Goal: Task Accomplishment & Management: Manage account settings

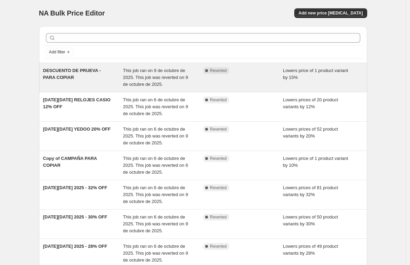
click at [135, 76] on span "This job ran on 9 de octubre de 2025. This job was reverted on 9 de octubre de …" at bounding box center [155, 77] width 65 height 19
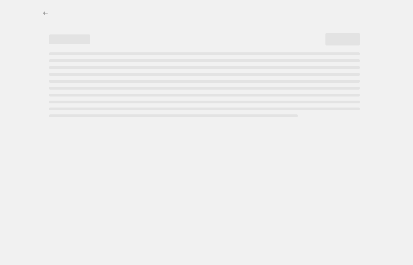
select select "percentage"
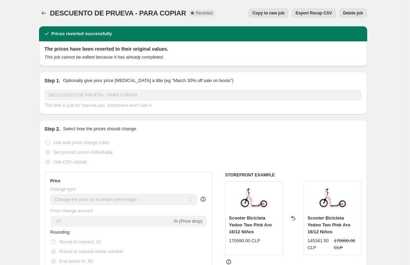
click at [272, 14] on span "Copy to new job" at bounding box center [268, 13] width 32 height 6
select select "percentage"
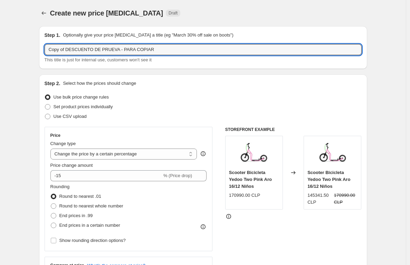
drag, startPoint x: 169, startPoint y: 49, endPoint x: 37, endPoint y: 41, distance: 132.4
type input "d"
type input "DIA MUNDIAL [MEDICAL_DATA] DE MAMA - 15% OFF"
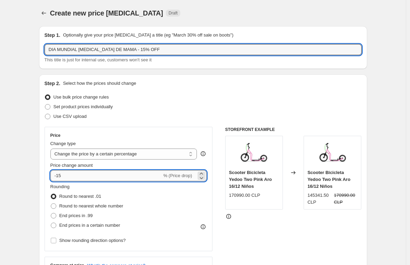
click at [87, 180] on input "-15" at bounding box center [105, 175] width 111 height 11
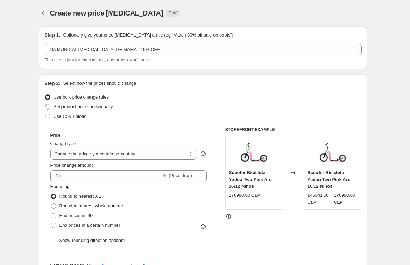
click at [260, 237] on div "STOREFRONT EXAMPLE Scooter Bicicleta Yedoo Two Pink Aro 16/12 Niños 170990.00 C…" at bounding box center [293, 211] width 136 height 169
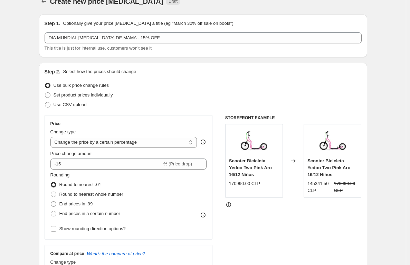
scroll to position [23, 0]
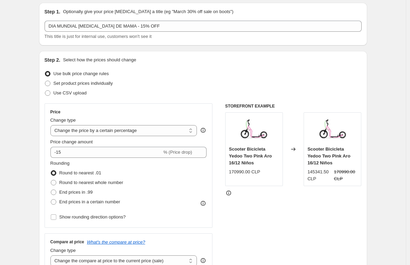
click at [286, 213] on div "STOREFRONT EXAMPLE Scooter Bicicleta Yedoo Two Pink Aro 16/12 Niños 170990.00 C…" at bounding box center [293, 188] width 136 height 169
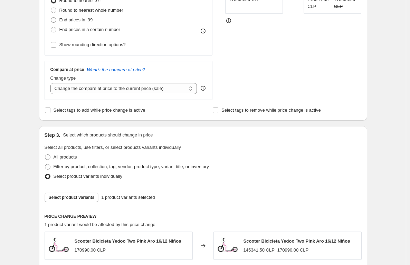
scroll to position [219, 0]
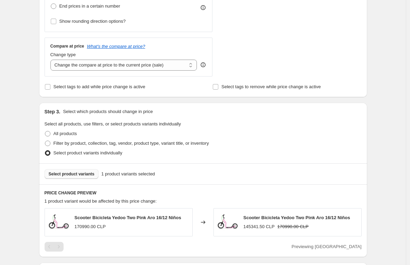
click at [72, 171] on button "Select product variants" at bounding box center [72, 174] width 54 height 10
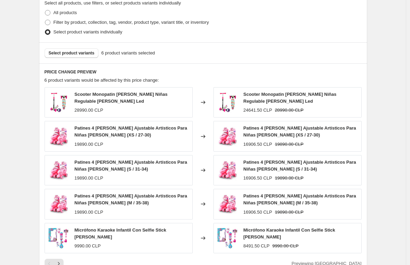
scroll to position [354, 0]
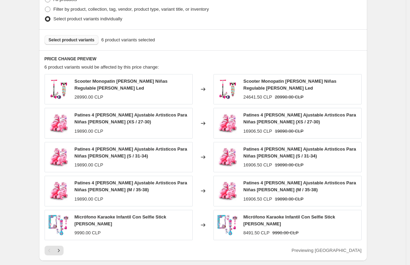
click at [72, 42] on span "Select product variants" at bounding box center [72, 40] width 46 height 6
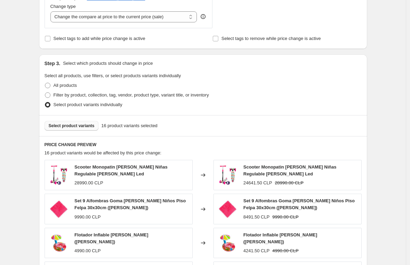
scroll to position [237, 0]
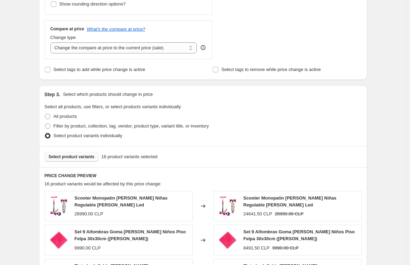
click at [73, 160] on button "Select product variants" at bounding box center [72, 157] width 54 height 10
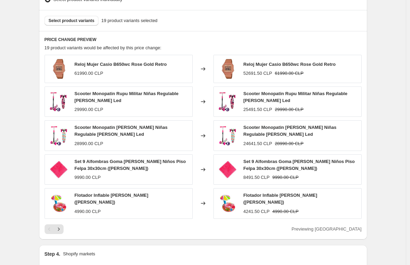
scroll to position [376, 0]
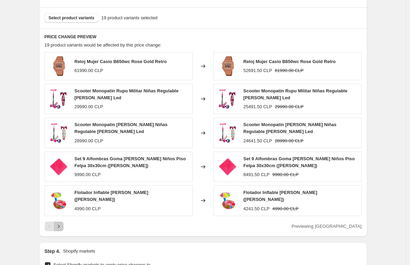
click at [62, 226] on icon "Next" at bounding box center [58, 226] width 7 height 7
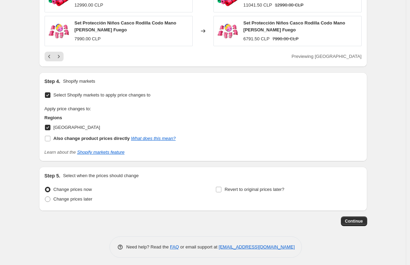
scroll to position [551, 0]
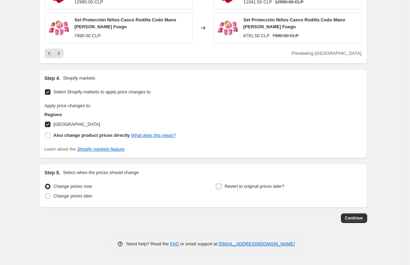
click at [242, 183] on span "Revert to original prices later?" at bounding box center [254, 186] width 60 height 7
click at [221, 184] on input "Revert to original prices later?" at bounding box center [219, 187] width 6 height 6
checkbox input "true"
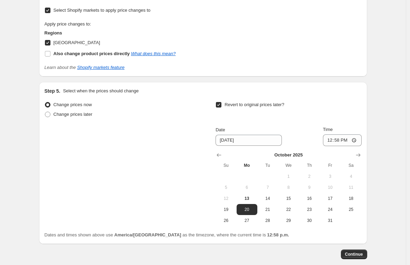
scroll to position [669, 0]
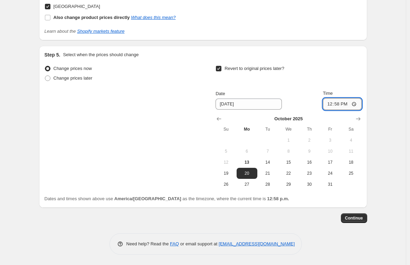
click at [340, 105] on input "12:58" at bounding box center [342, 104] width 39 height 12
type input "23:59"
click at [69, 80] on span "Change prices later" at bounding box center [72, 78] width 39 height 5
click at [45, 76] on input "Change prices later" at bounding box center [45, 76] width 0 height 0
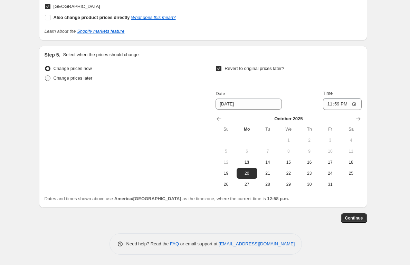
radio input "true"
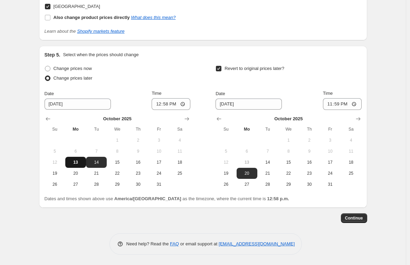
click at [78, 163] on span "13" at bounding box center [75, 163] width 15 height 6
type input "[DATE]"
click at [172, 105] on input "12:58" at bounding box center [171, 104] width 39 height 12
click at [167, 106] on input "12:58" at bounding box center [171, 104] width 39 height 12
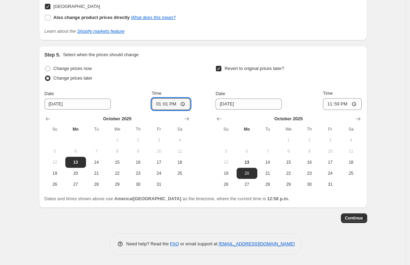
type input "13:10"
click at [185, 59] on div "Step 5. Select when the prices should change Change prices now Change prices la…" at bounding box center [203, 126] width 317 height 151
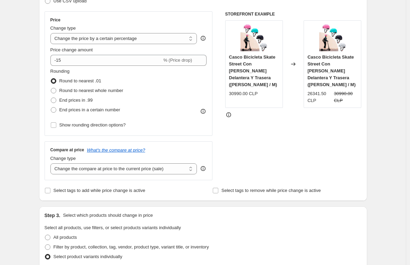
scroll to position [77, 0]
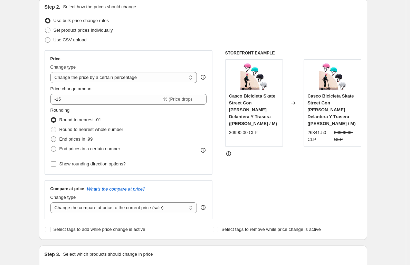
click at [55, 139] on span at bounding box center [54, 140] width 6 height 6
click at [51, 137] on input "End prices in .99" at bounding box center [51, 137] width 0 height 0
radio input "true"
click at [54, 118] on span at bounding box center [54, 120] width 6 height 6
click at [51, 118] on input "Round to nearest .01" at bounding box center [51, 117] width 0 height 0
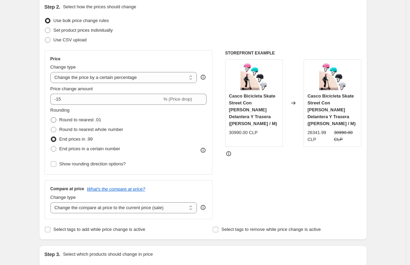
radio input "true"
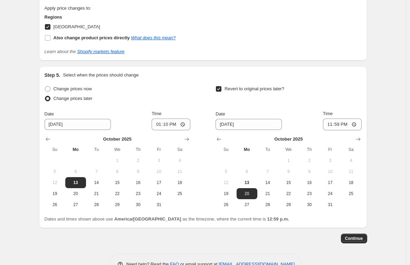
scroll to position [669, 0]
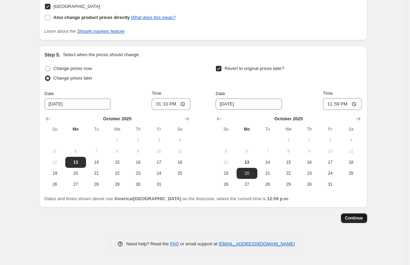
click at [354, 219] on span "Continue" at bounding box center [354, 219] width 18 height 6
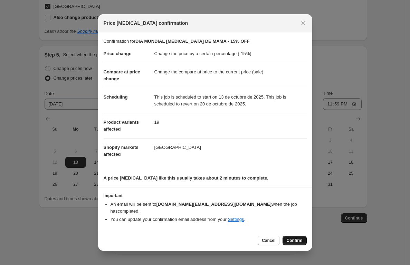
click at [290, 238] on span "Confirm" at bounding box center [294, 241] width 16 height 6
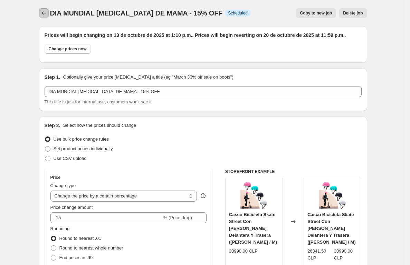
click at [44, 14] on icon "Price change jobs" at bounding box center [43, 13] width 7 height 7
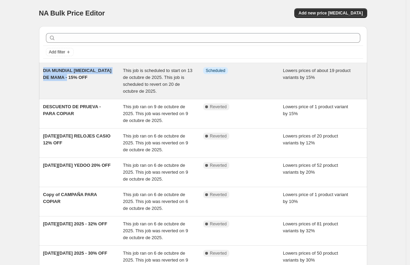
drag, startPoint x: 43, startPoint y: 69, endPoint x: 83, endPoint y: 80, distance: 40.9
click at [83, 80] on div "DIA MUNDIAL CANCER DE MAMA - 15% OFF This job is scheduled to start on 13 de oc…" at bounding box center [203, 81] width 328 height 36
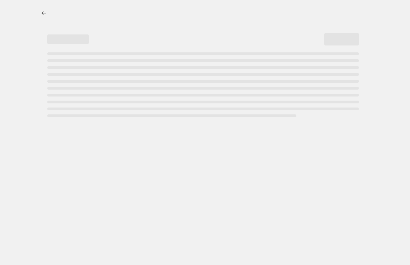
select select "percentage"
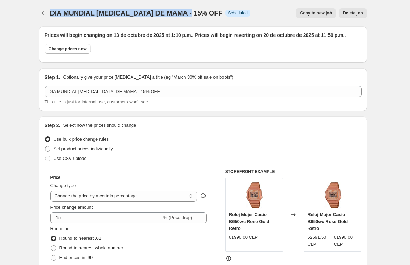
drag, startPoint x: 193, startPoint y: 12, endPoint x: 51, endPoint y: 15, distance: 141.5
click at [51, 15] on div "DIA MUNDIAL CANCER DE MAMA - 15% OFF Info Scheduled" at bounding box center [150, 13] width 200 height 10
copy span "DIA MUNDIAL [MEDICAL_DATA] DE MAMA - 15% OFF"
click at [44, 14] on icon "Price change jobs" at bounding box center [43, 13] width 7 height 7
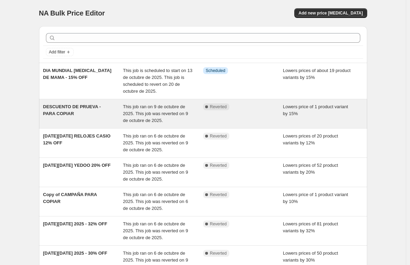
click at [79, 119] on div "DESCUENTO DE PRUEVA - PARA COPIAR" at bounding box center [83, 114] width 80 height 21
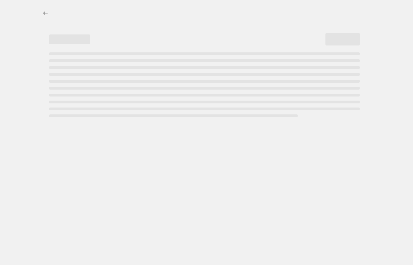
select select "percentage"
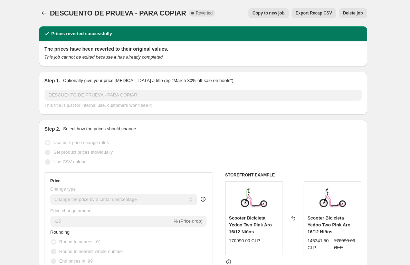
click at [265, 14] on span "Copy to new job" at bounding box center [268, 13] width 32 height 6
select select "percentage"
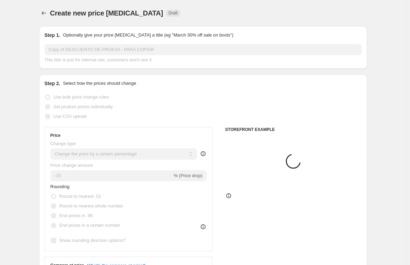
click at [166, 50] on input "Copy of DESCUENTO DE PRUEVA - PARA COPIAR" at bounding box center [203, 49] width 317 height 11
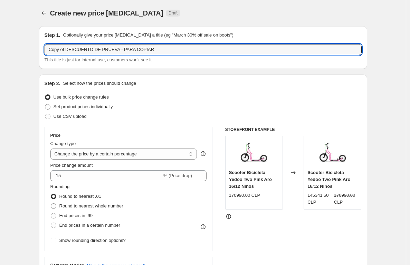
drag, startPoint x: 150, startPoint y: 48, endPoint x: 12, endPoint y: 41, distance: 138.6
paste input "DIA MUNDIAL [MEDICAL_DATA] DE MAMA - 15% OFF"
click at [126, 51] on input "DIA MUNDIAL [MEDICAL_DATA] DE MAMA - 15% OFF" at bounding box center [203, 49] width 317 height 11
click at [165, 46] on input "DIA MUNDIAL [MEDICAL_DATA] DE MAMA - 25% OFF" at bounding box center [203, 49] width 317 height 11
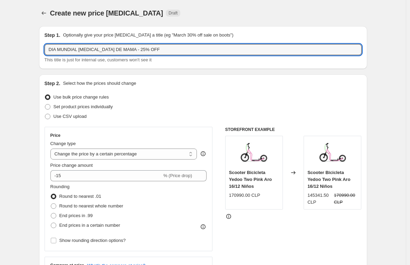
type input "DIA MUNDIAL [MEDICAL_DATA] DE MAMA - 25% OFF"
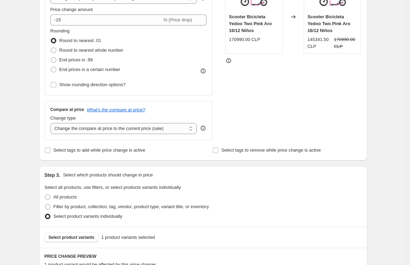
scroll to position [215, 0]
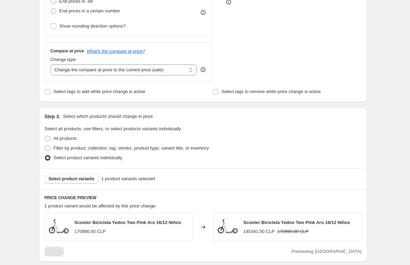
click at [83, 178] on span "Select product variants" at bounding box center [72, 179] width 46 height 6
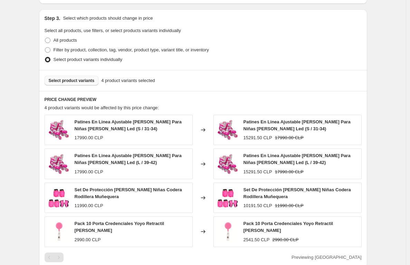
scroll to position [315, 0]
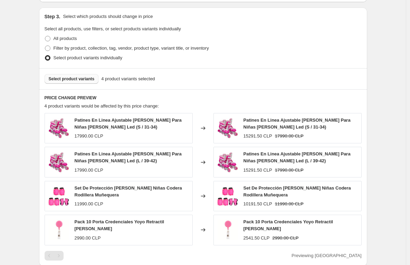
click at [80, 79] on span "Select product variants" at bounding box center [72, 79] width 46 height 6
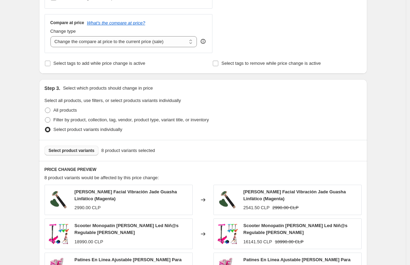
scroll to position [243, 0]
click at [80, 148] on span "Select product variants" at bounding box center [72, 151] width 46 height 6
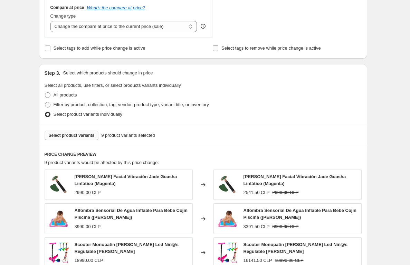
scroll to position [153, 0]
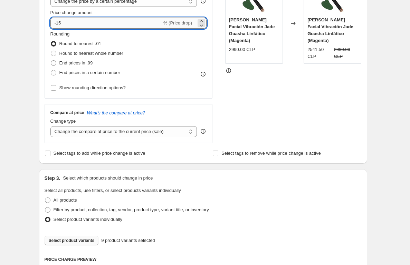
click at [85, 24] on input "-15" at bounding box center [105, 23] width 111 height 11
type input "-1"
type input "-25"
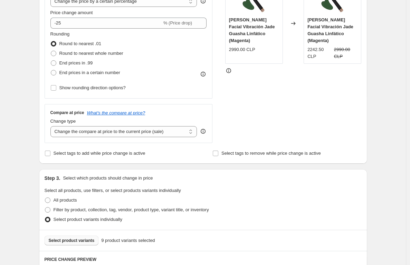
click at [334, 104] on div "STOREFRONT EXAMPLE Rodillo Masajeador Facial Vibración Jade Guasha Linfático (M…" at bounding box center [293, 58] width 136 height 169
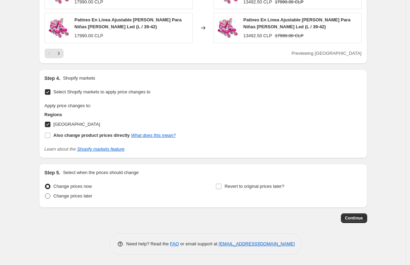
click at [87, 197] on span "Change prices later" at bounding box center [72, 196] width 39 height 5
click at [45, 194] on input "Change prices later" at bounding box center [45, 194] width 0 height 0
radio input "true"
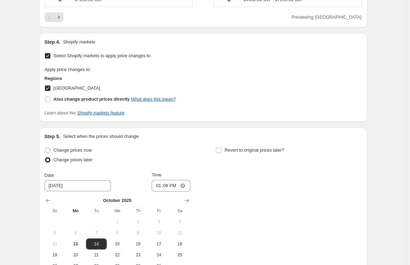
scroll to position [669, 0]
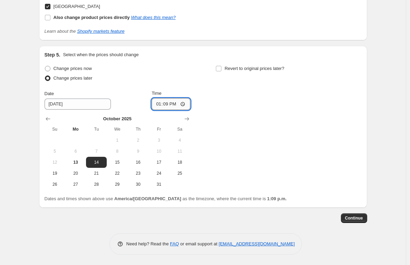
click at [176, 107] on input "13:09" at bounding box center [171, 104] width 39 height 12
type input "13:20"
click at [236, 101] on div "Change prices now Change prices later Date 10/14/2025 Time 13:20 October 2025 S…" at bounding box center [203, 127] width 317 height 126
click at [71, 165] on span "13" at bounding box center [75, 163] width 15 height 6
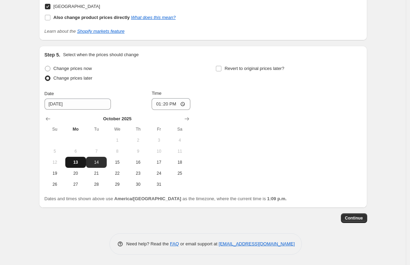
type input "[DATE]"
click at [235, 69] on span "Revert to original prices later?" at bounding box center [254, 68] width 60 height 5
click at [221, 69] on input "Revert to original prices later?" at bounding box center [219, 69] width 6 height 6
checkbox input "true"
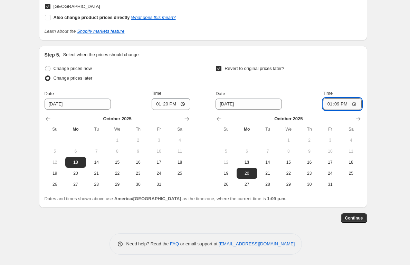
click at [338, 106] on input "13:09" at bounding box center [342, 104] width 39 height 12
type input "23:56"
type input "23:59"
click at [367, 79] on div "Step 5. Select when the prices should change Change prices now Change prices la…" at bounding box center [203, 127] width 328 height 162
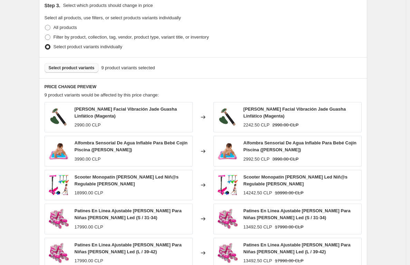
scroll to position [294, 0]
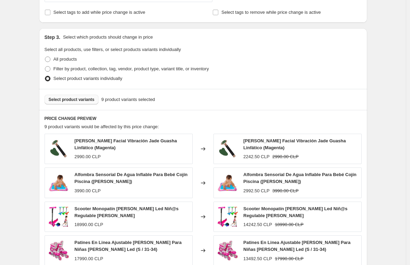
click at [81, 101] on span "Select product variants" at bounding box center [72, 100] width 46 height 6
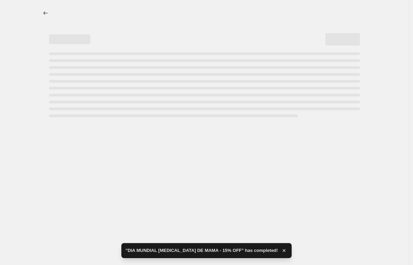
select select "percentage"
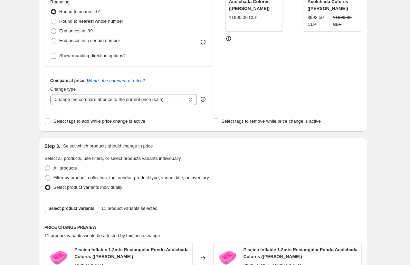
scroll to position [194, 0]
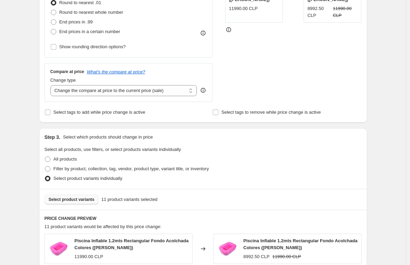
click at [84, 199] on span "Select product variants" at bounding box center [72, 200] width 46 height 6
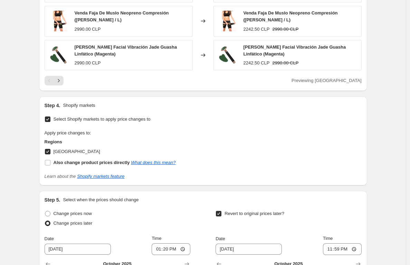
scroll to position [669, 0]
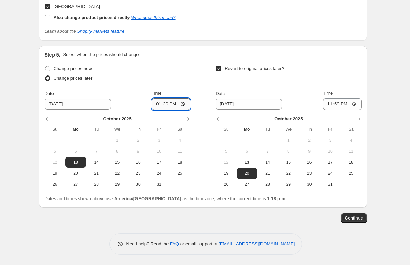
click at [179, 105] on input "13:20" at bounding box center [171, 104] width 39 height 12
click at [177, 106] on input "13:20" at bounding box center [171, 104] width 39 height 12
click at [182, 61] on div "Step 5. Select when the prices should change Change prices now Change prices la…" at bounding box center [203, 126] width 317 height 151
click at [176, 106] on input "13:22" at bounding box center [171, 104] width 39 height 12
type input "13:25"
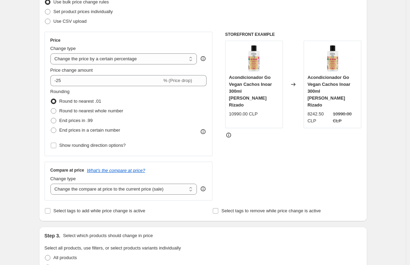
scroll to position [95, 0]
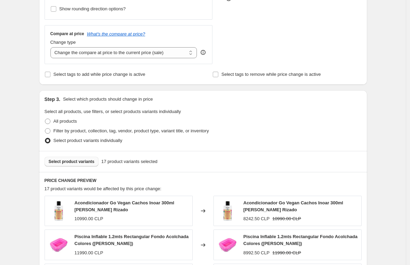
click at [385, 227] on div "Create new price change job. This page is ready Create new price change job Dra…" at bounding box center [203, 235] width 406 height 935
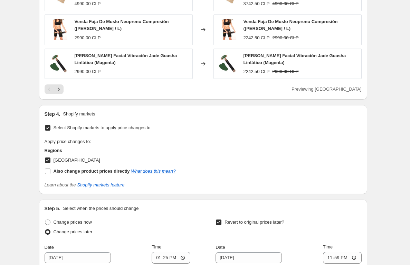
scroll to position [669, 0]
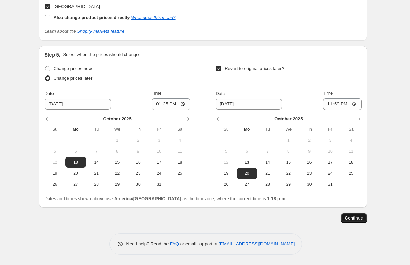
click at [359, 219] on span "Continue" at bounding box center [354, 219] width 18 height 6
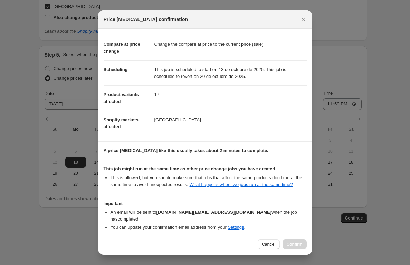
scroll to position [56, 0]
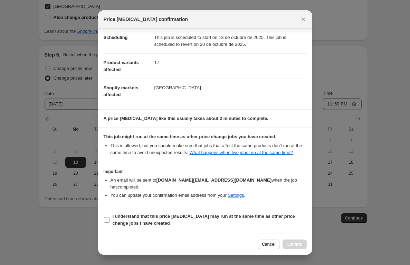
click at [185, 218] on b "I understand that this price change job may run at the same time as other price…" at bounding box center [204, 220] width 182 height 12
click at [109, 218] on input "I understand that this price change job may run at the same time as other price…" at bounding box center [107, 220] width 6 height 6
checkbox input "true"
click at [299, 247] on span "Confirm" at bounding box center [294, 245] width 16 height 6
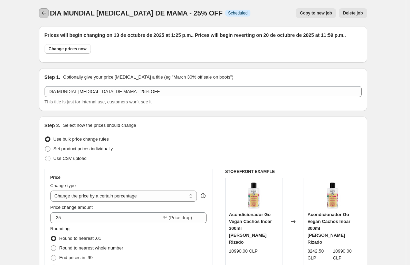
click at [47, 12] on icon "Price change jobs" at bounding box center [43, 13] width 7 height 7
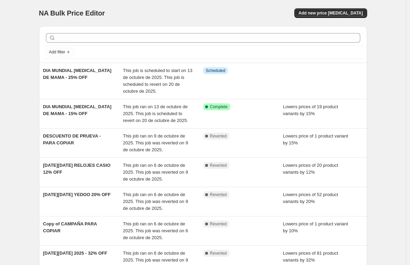
click at [229, 8] on div "Add new price [MEDICAL_DATA]" at bounding box center [284, 13] width 165 height 10
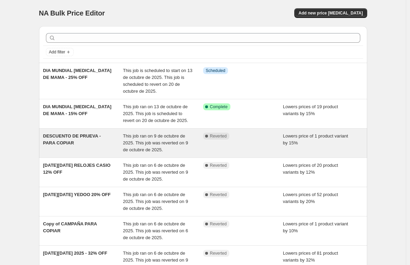
click at [82, 149] on div "DESCUENTO DE PRUEVA - PARA COPIAR" at bounding box center [83, 143] width 80 height 21
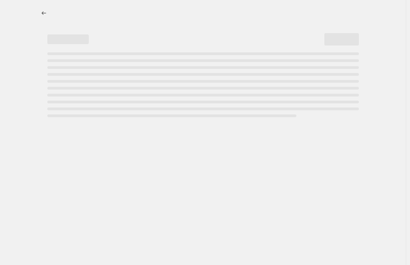
select select "percentage"
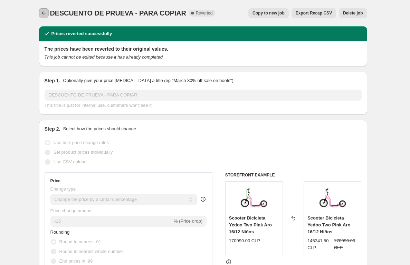
click at [45, 12] on icon "Price change jobs" at bounding box center [43, 13] width 7 height 7
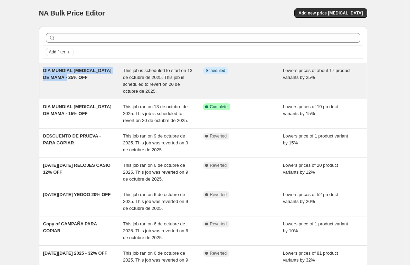
drag, startPoint x: 44, startPoint y: 70, endPoint x: 84, endPoint y: 79, distance: 41.0
click at [84, 79] on div "DIA MUNDIAL CANCER DE MAMA - 25% OFF This job is scheduled to start on 13 de oc…" at bounding box center [203, 81] width 328 height 36
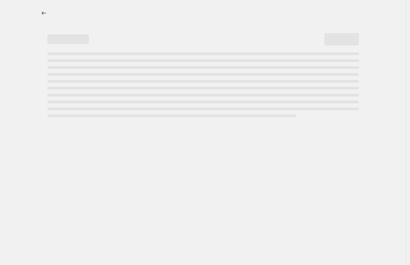
select select "percentage"
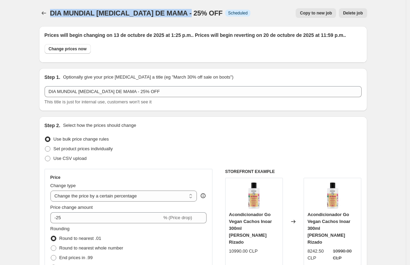
drag, startPoint x: 53, startPoint y: 13, endPoint x: 193, endPoint y: 15, distance: 140.1
click at [193, 15] on span "DIA MUNDIAL [MEDICAL_DATA] DE MAMA - 25% OFF" at bounding box center [136, 13] width 173 height 8
copy span "DIA MUNDIAL [MEDICAL_DATA] DE MAMA - 25% OFF"
click at [44, 15] on icon "Price change jobs" at bounding box center [43, 13] width 7 height 7
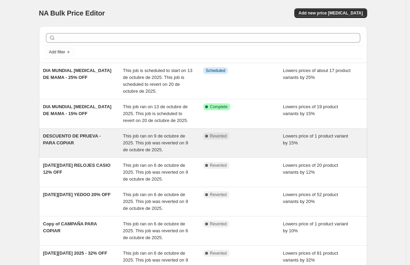
click at [70, 153] on div "DESCUENTO DE PRUEVA - PARA COPIAR" at bounding box center [83, 143] width 80 height 21
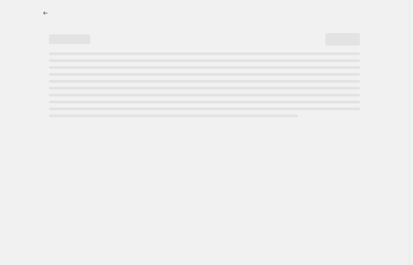
select select "percentage"
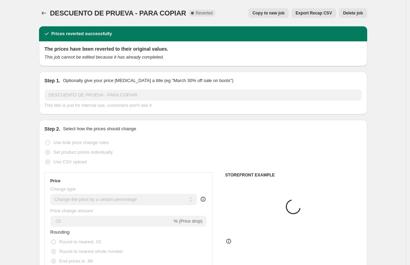
click at [263, 13] on span "Copy to new job" at bounding box center [268, 13] width 32 height 6
select select "percentage"
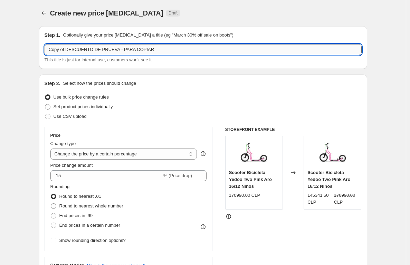
click at [169, 53] on input "Copy of DESCUENTO DE PRUEVA - PARA COPIAR" at bounding box center [203, 49] width 317 height 11
drag, startPoint x: 179, startPoint y: 49, endPoint x: 8, endPoint y: 43, distance: 171.3
paste input "DIA MUNDIAL [MEDICAL_DATA] DE MAMA - 25% OFF"
click at [129, 50] on input "DIA MUNDIAL [MEDICAL_DATA] DE MAMA - 25% OFF" at bounding box center [203, 49] width 317 height 11
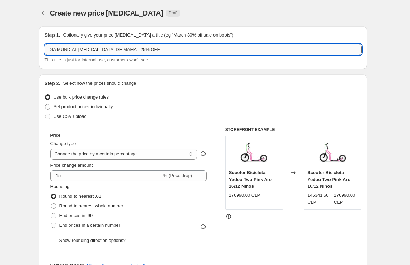
click at [127, 52] on input "DIA MUNDIAL [MEDICAL_DATA] DE MAMA - 25% OFF" at bounding box center [203, 49] width 317 height 11
type input "DIA MUNDIAL CANCER DE MAMA - 32% OFF"
click at [187, 86] on div "Step 2. Select how the prices should change" at bounding box center [203, 83] width 317 height 7
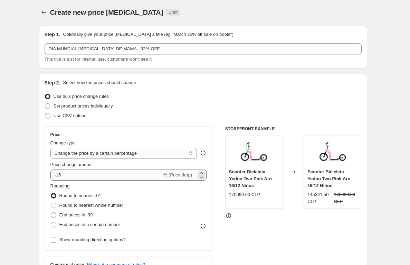
scroll to position [1, 0]
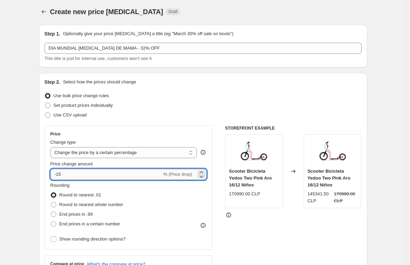
click at [77, 176] on input "-15" at bounding box center [105, 174] width 111 height 11
type input "-1"
type input "-32"
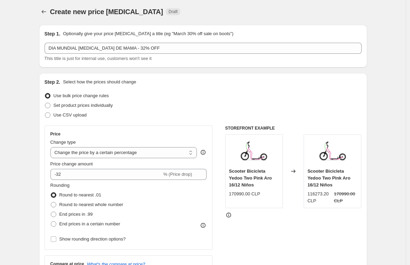
click at [284, 248] on div "STOREFRONT EXAMPLE Scooter Bicicleta Yedoo Two Pink Aro 16/12 Niños 170990.00 C…" at bounding box center [293, 210] width 136 height 169
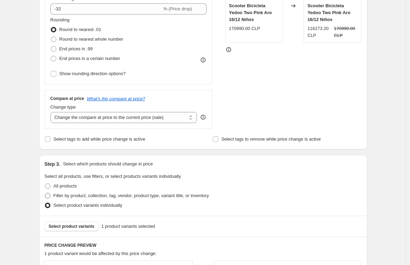
scroll to position [216, 0]
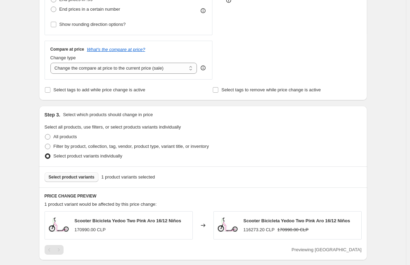
click at [78, 175] on span "Select product variants" at bounding box center [72, 178] width 46 height 6
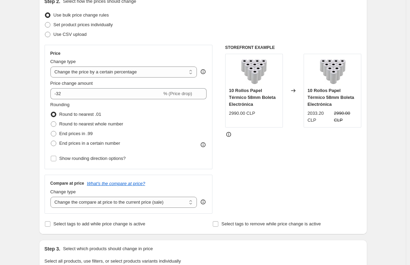
scroll to position [0, 0]
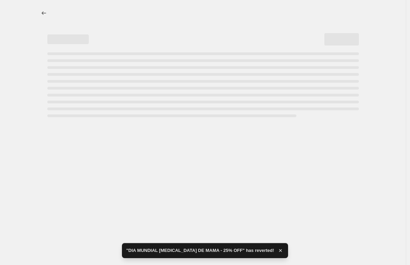
select select "percentage"
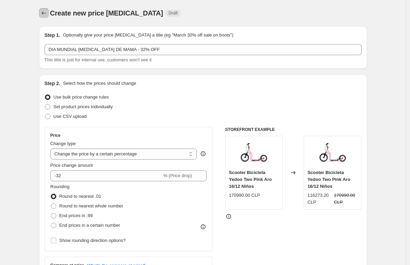
click at [43, 14] on icon "Price change jobs" at bounding box center [43, 13] width 7 height 7
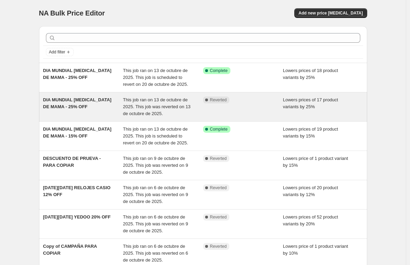
click at [109, 110] on div "DIA MUNDIAL [MEDICAL_DATA] DE MAMA - 25% OFF" at bounding box center [83, 107] width 80 height 21
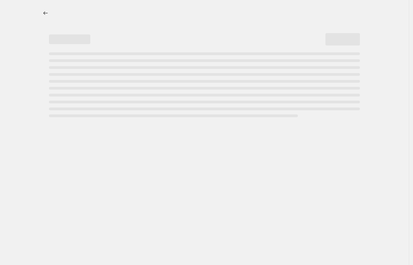
select select "percentage"
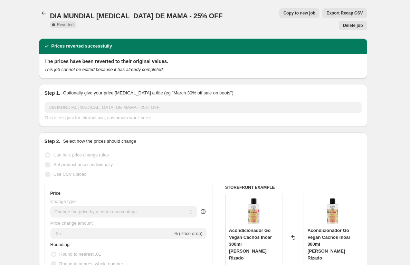
click at [353, 23] on span "Delete job" at bounding box center [353, 26] width 20 height 6
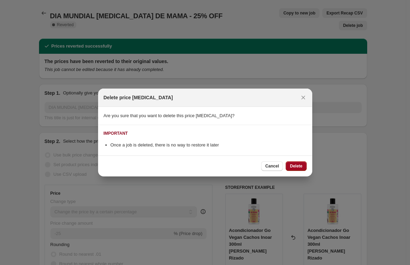
click at [297, 164] on span "Delete" at bounding box center [296, 167] width 12 height 6
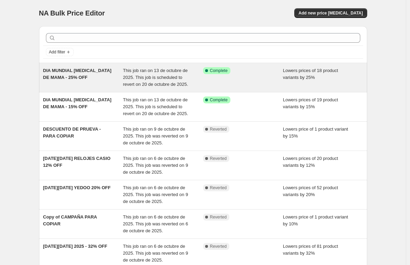
click at [146, 77] on span "This job ran on 13 de octubre de 2025. This job is scheduled to revert on 20 de…" at bounding box center [155, 77] width 65 height 19
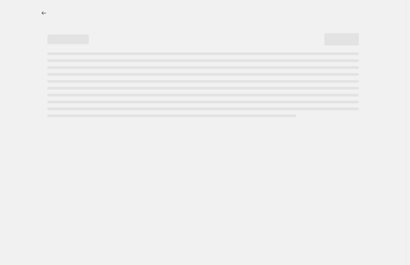
select select "percentage"
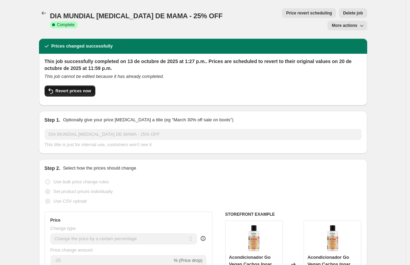
click at [80, 88] on span "Revert prices now" at bounding box center [74, 91] width 36 height 6
checkbox input "false"
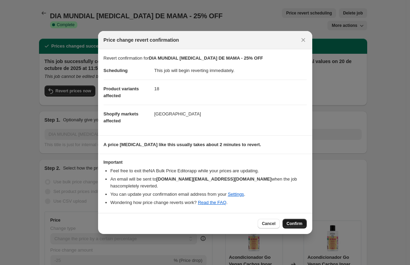
click at [292, 222] on span "Confirm" at bounding box center [294, 224] width 16 height 6
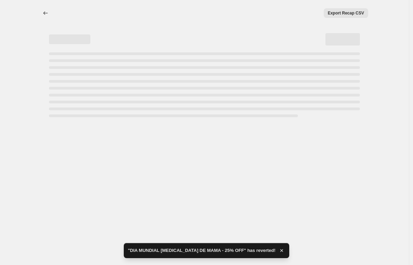
select select "percentage"
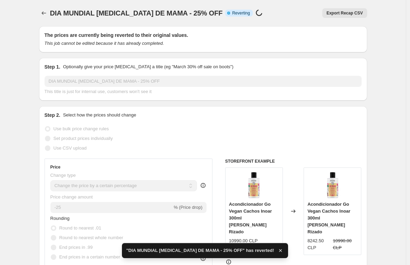
checkbox input "true"
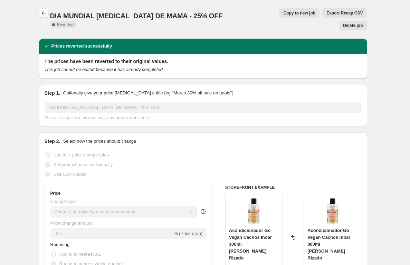
click at [43, 13] on icon "Price change jobs" at bounding box center [43, 13] width 7 height 7
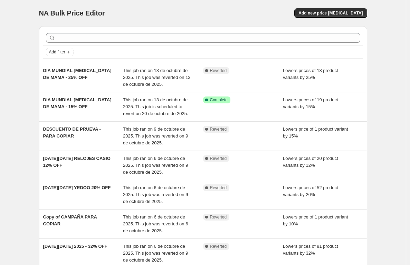
click at [209, 16] on div "NA Bulk Price Editor Add new price change job" at bounding box center [203, 13] width 328 height 10
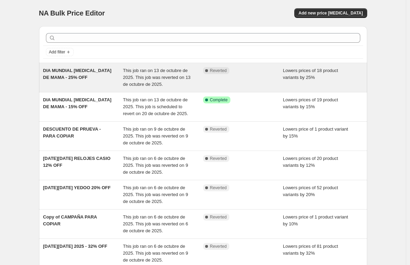
click at [131, 71] on span "This job ran on 13 de octubre de 2025. This job was reverted on 13 de octubre d…" at bounding box center [157, 77] width 68 height 19
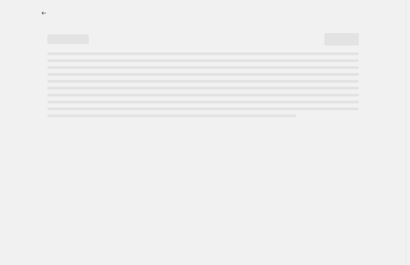
select select "percentage"
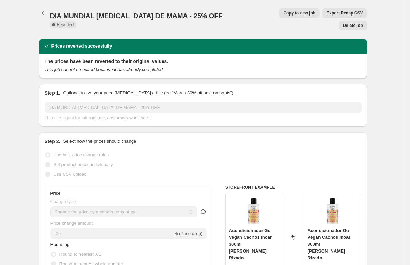
click at [283, 12] on span "Copy to new job" at bounding box center [299, 13] width 32 height 6
select select "percentage"
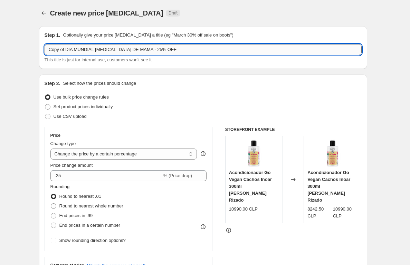
click at [75, 52] on input "Copy of DIA MUNDIAL CANCER DE MAMA - 25% OFF" at bounding box center [203, 49] width 317 height 11
drag, startPoint x: 69, startPoint y: 51, endPoint x: 40, endPoint y: 50, distance: 28.3
click at [41, 50] on div "Step 1. Optionally give your price change job a title (eg "March 30% off sale o…" at bounding box center [203, 47] width 328 height 43
click at [167, 52] on input "DIA MUNDIAL [MEDICAL_DATA] DE MAMA - 25% OFF" at bounding box center [203, 49] width 317 height 11
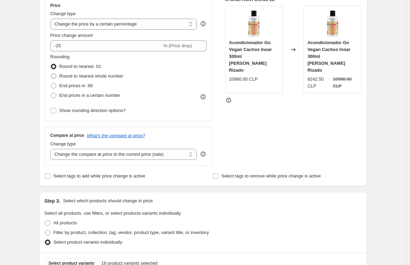
scroll to position [130, 0]
type input "DIA MUNDIAL [MEDICAL_DATA] DE MAMA - 25% OFF"
click at [61, 89] on span "End prices in .99" at bounding box center [75, 85] width 33 height 7
click at [51, 84] on input "End prices in .99" at bounding box center [51, 83] width 0 height 0
radio input "true"
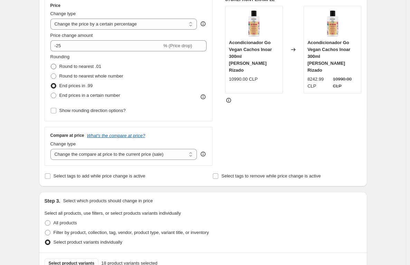
click at [55, 66] on span at bounding box center [54, 67] width 6 height 6
click at [51, 64] on input "Round to nearest .01" at bounding box center [51, 64] width 0 height 0
radio input "true"
click at [279, 133] on div "STOREFRONT EXAMPLE Acondicionador Go Vegan Cachos Inoar 300ml Cabello Rizado 10…" at bounding box center [293, 81] width 136 height 169
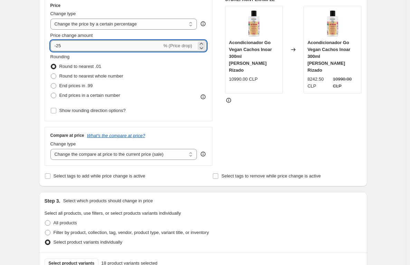
click at [71, 50] on input "-25" at bounding box center [105, 45] width 111 height 11
click at [163, 88] on div "Rounding Round to nearest .01 Round to nearest whole number End prices in .99 E…" at bounding box center [128, 76] width 156 height 47
click at [74, 43] on input "-20" at bounding box center [105, 45] width 111 height 11
type input "-25"
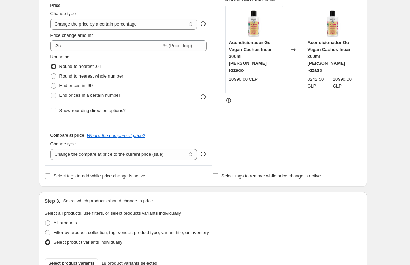
click at [191, 85] on div "Rounding Round to nearest .01 Round to nearest whole number End prices in .99 E…" at bounding box center [128, 76] width 156 height 47
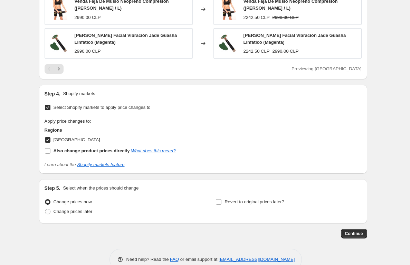
scroll to position [551, 0]
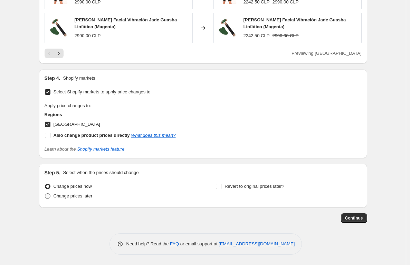
click at [89, 196] on span "Change prices later" at bounding box center [72, 196] width 39 height 5
click at [45, 194] on input "Change prices later" at bounding box center [45, 194] width 0 height 0
radio input "true"
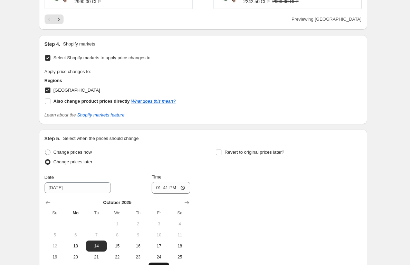
scroll to position [669, 0]
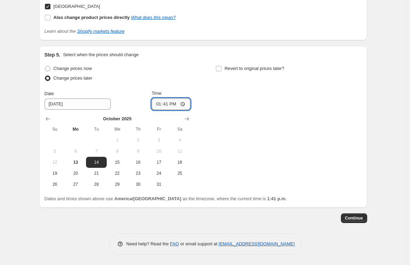
click at [176, 105] on input "13:41" at bounding box center [171, 104] width 39 height 12
type input "13:43"
click at [250, 84] on div "Revert to original prices later?" at bounding box center [288, 74] width 146 height 21
click at [227, 70] on span "Revert to original prices later?" at bounding box center [254, 68] width 60 height 5
click at [221, 70] on input "Revert to original prices later?" at bounding box center [219, 69] width 6 height 6
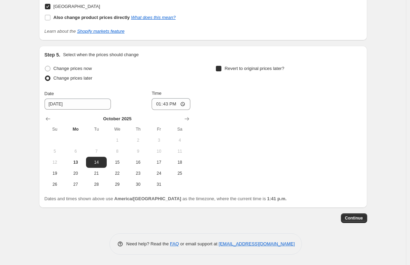
checkbox input "true"
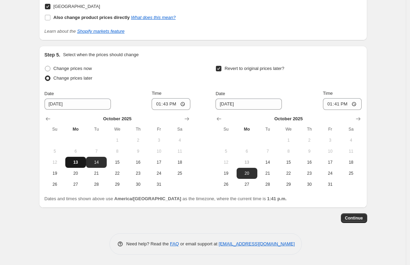
click at [81, 162] on span "13" at bounding box center [75, 163] width 15 height 6
type input "[DATE]"
click at [340, 104] on input "13:41" at bounding box center [342, 104] width 39 height 12
type input "23:59"
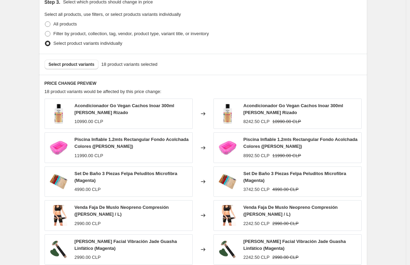
scroll to position [264, 0]
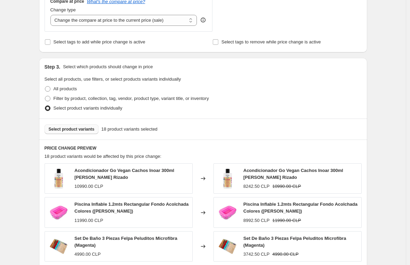
click at [81, 127] on span "Select product variants" at bounding box center [72, 130] width 46 height 6
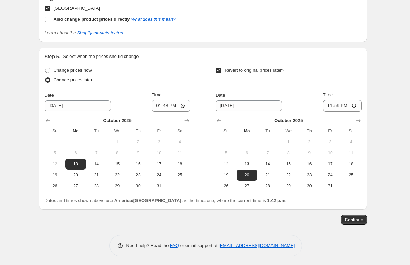
scroll to position [669, 0]
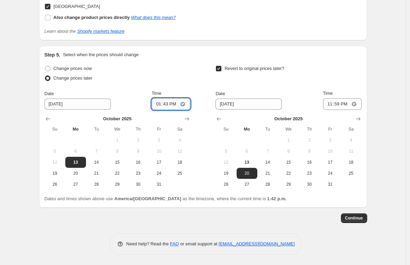
click at [178, 106] on input "13:43" at bounding box center [171, 104] width 39 height 12
type input "13:45"
click at [192, 63] on div "Step 5. Select when the prices should change Change prices now Change prices la…" at bounding box center [203, 126] width 317 height 151
click at [359, 219] on span "Continue" at bounding box center [354, 219] width 18 height 6
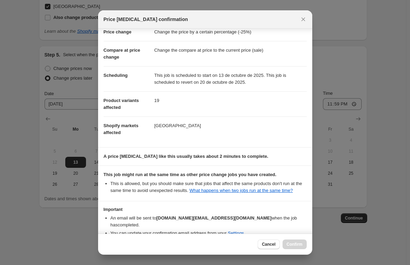
scroll to position [56, 0]
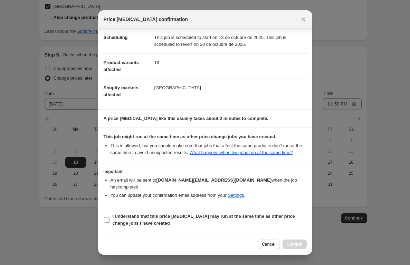
click at [219, 214] on span "I understand that this price change job may run at the same time as other price…" at bounding box center [210, 220] width 194 height 14
click at [109, 217] on input "I understand that this price change job may run at the same time as other price…" at bounding box center [107, 220] width 6 height 6
checkbox input "true"
click at [294, 244] on span "Confirm" at bounding box center [294, 245] width 16 height 6
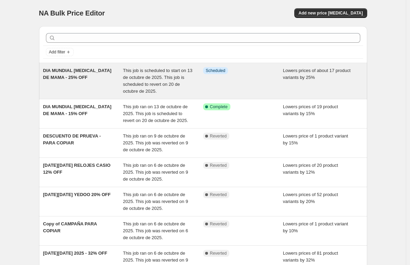
click at [175, 77] on span "This job is scheduled to start on 13 de octubre de 2025. This job is scheduled …" at bounding box center [157, 81] width 69 height 26
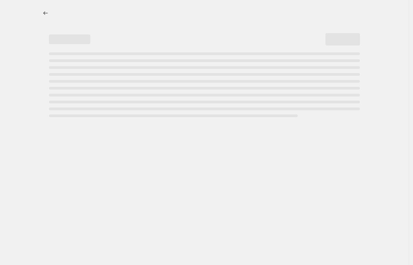
select select "percentage"
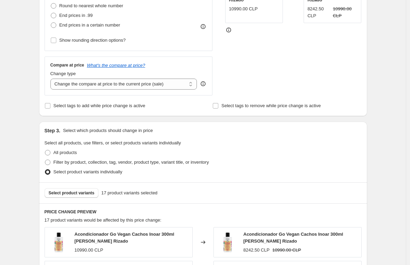
scroll to position [311, 0]
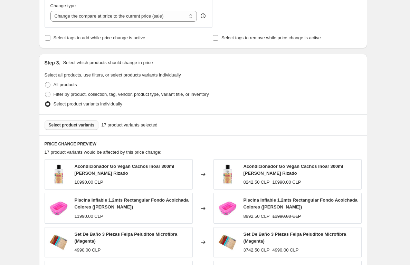
click at [81, 121] on button "Select product variants" at bounding box center [72, 125] width 54 height 10
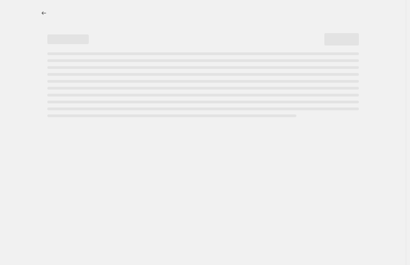
scroll to position [0, 0]
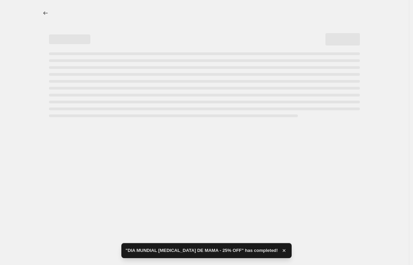
select select "percentage"
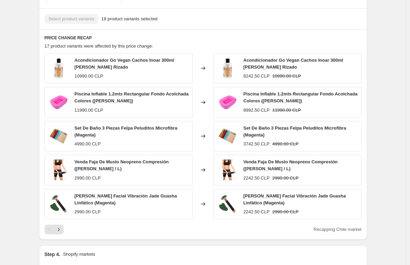
scroll to position [460, 0]
click at [62, 226] on icon "Next" at bounding box center [58, 229] width 7 height 7
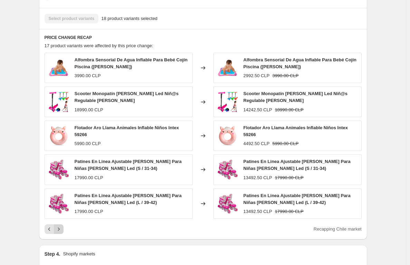
click at [59, 226] on icon "Next" at bounding box center [58, 229] width 7 height 7
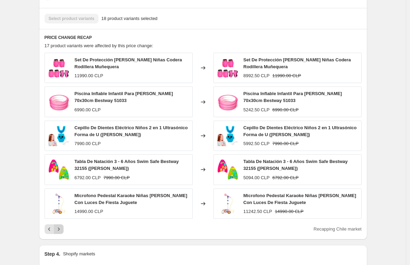
click at [61, 226] on icon "Next" at bounding box center [58, 229] width 7 height 7
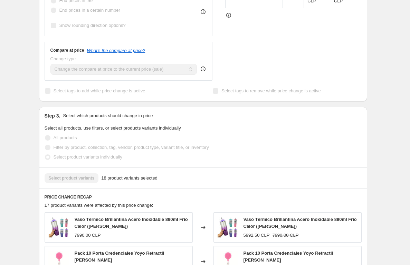
scroll to position [0, 0]
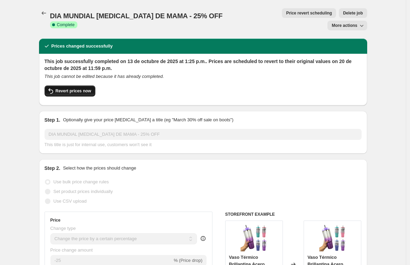
click at [73, 88] on span "Revert prices now" at bounding box center [74, 91] width 36 height 6
checkbox input "false"
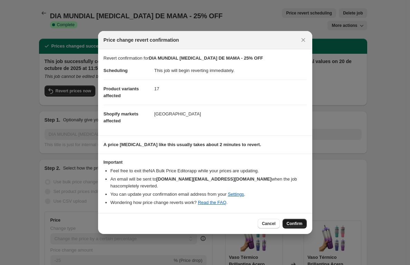
click at [296, 223] on span "Confirm" at bounding box center [294, 224] width 16 height 6
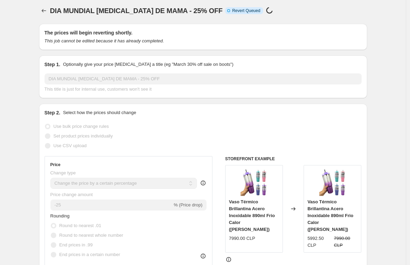
scroll to position [3, 0]
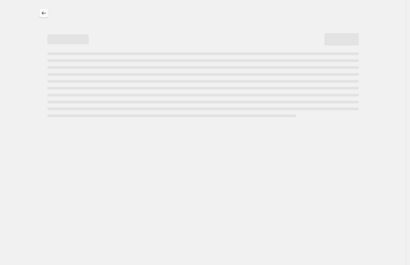
select select "percentage"
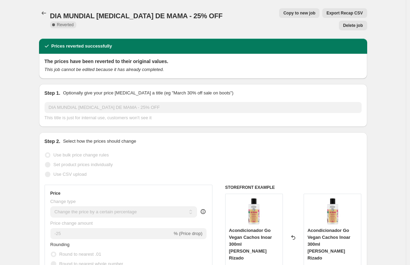
click at [283, 13] on span "Copy to new job" at bounding box center [299, 13] width 32 height 6
select select "percentage"
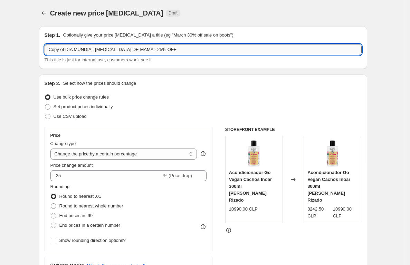
click at [68, 53] on input "Copy of DIA MUNDIAL CANCER DE MAMA - 25% OFF" at bounding box center [203, 49] width 317 height 11
drag, startPoint x: 68, startPoint y: 51, endPoint x: 46, endPoint y: 50, distance: 22.1
click at [46, 50] on input "Copy of DIA MUNDIAL CANCER DE MAMA - 25% OFF" at bounding box center [203, 49] width 317 height 11
click at [189, 53] on input "DIA MUNDIAL [MEDICAL_DATA] DE MAMA - 25% OFF" at bounding box center [203, 49] width 317 height 11
type input "DIA MUNDIAL [MEDICAL_DATA] DE MAMA - 25% OFF"
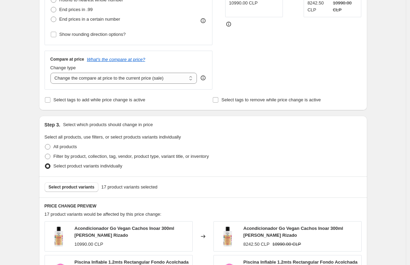
scroll to position [270, 0]
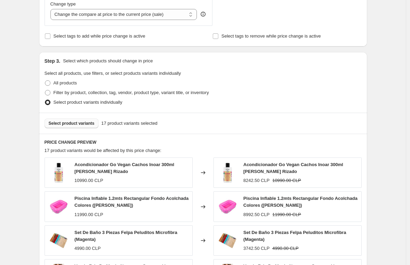
click at [81, 123] on span "Select product variants" at bounding box center [72, 124] width 46 height 6
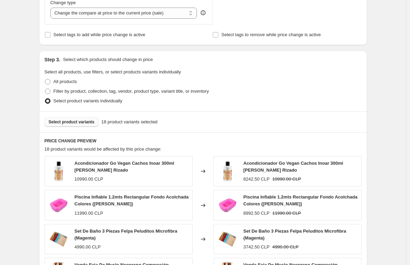
click at [304, 69] on fieldset "Select all products, use filters, or select products variants individually All …" at bounding box center [203, 87] width 317 height 37
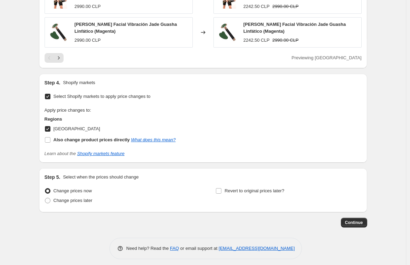
scroll to position [551, 0]
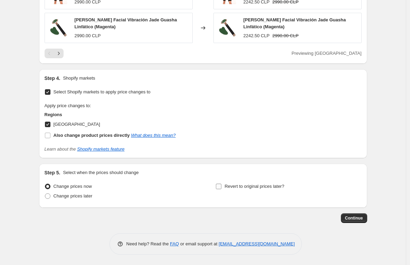
click at [244, 187] on span "Revert to original prices later?" at bounding box center [254, 186] width 60 height 5
click at [221, 187] on input "Revert to original prices later?" at bounding box center [219, 187] width 6 height 6
checkbox input "true"
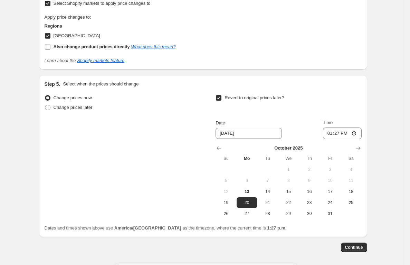
scroll to position [669, 0]
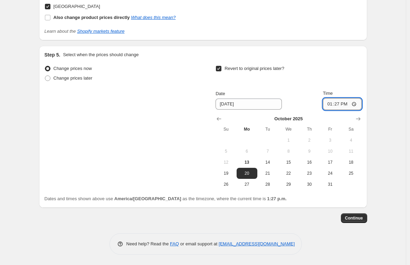
click at [340, 104] on input "13:27" at bounding box center [342, 104] width 39 height 12
type input "23:59"
click at [359, 220] on span "Continue" at bounding box center [354, 219] width 18 height 6
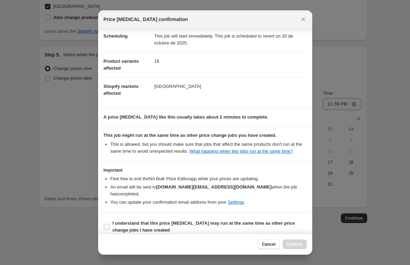
scroll to position [64, 0]
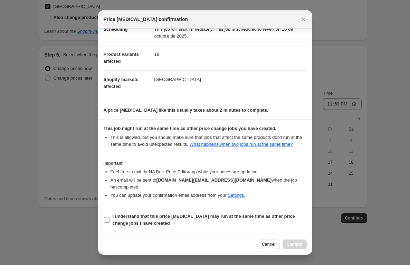
click at [219, 218] on b "I understand that this price change job may run at the same time as other price…" at bounding box center [204, 220] width 182 height 12
click at [109, 218] on input "I understand that this price change job may run at the same time as other price…" at bounding box center [107, 220] width 6 height 6
checkbox input "true"
click at [292, 243] on span "Confirm" at bounding box center [294, 245] width 16 height 6
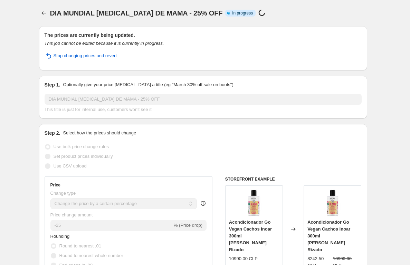
select select "percentage"
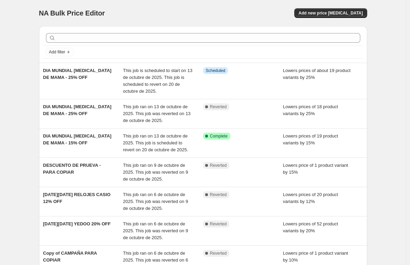
click at [160, 12] on div "NA Bulk Price Editor" at bounding box center [118, 13] width 158 height 10
click at [378, 61] on div "NA Bulk Price Editor. This page is ready NA Bulk Price Editor Add new price [ME…" at bounding box center [203, 215] width 406 height 431
click at [20, 16] on div "NA Bulk Price Editor. This page is ready NA Bulk Price Editor Add new price [ME…" at bounding box center [203, 215] width 406 height 431
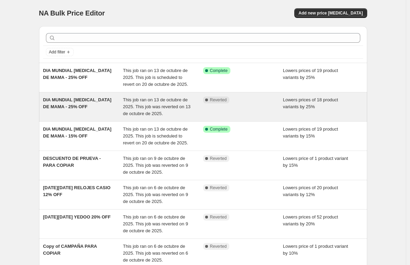
click at [92, 111] on div "DIA MUNDIAL [MEDICAL_DATA] DE MAMA - 25% OFF" at bounding box center [83, 107] width 80 height 21
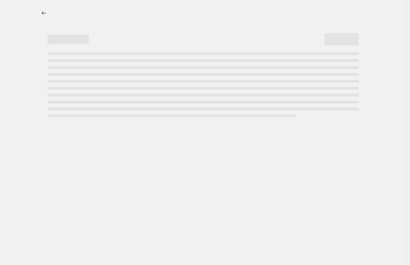
select select "percentage"
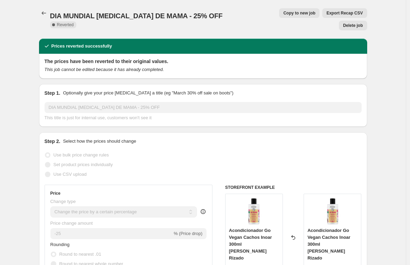
click at [347, 23] on span "Delete job" at bounding box center [353, 26] width 20 height 6
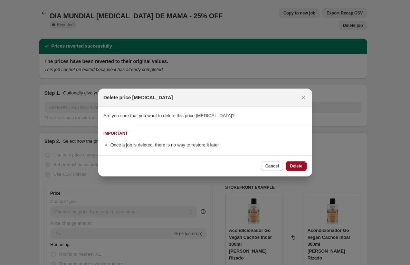
click at [291, 163] on button "Delete" at bounding box center [295, 167] width 21 height 10
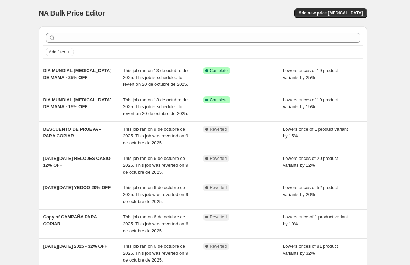
click at [201, 0] on div "NA Bulk Price Editor. This page is ready NA Bulk Price Editor Add new price [ME…" at bounding box center [203, 13] width 328 height 26
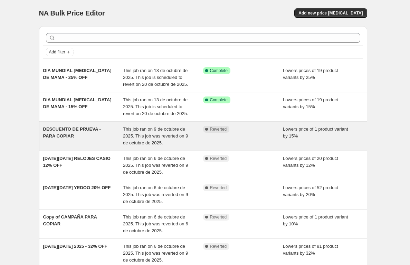
click at [93, 147] on div "DESCUENTO DE PRUEVA - PARA COPIAR" at bounding box center [83, 136] width 80 height 21
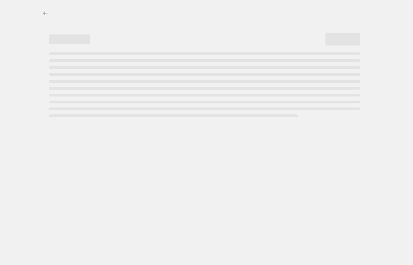
select select "percentage"
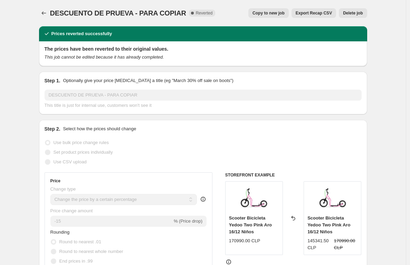
click at [268, 13] on span "Copy to new job" at bounding box center [268, 13] width 32 height 6
select select "percentage"
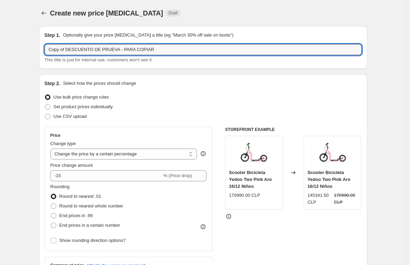
drag, startPoint x: 69, startPoint y: 50, endPoint x: 22, endPoint y: 55, distance: 47.9
click at [70, 50] on input "Copy of DESCUENTO DE PRUEVA - PARA COPIAR" at bounding box center [203, 49] width 317 height 11
drag, startPoint x: 68, startPoint y: 51, endPoint x: 29, endPoint y: 52, distance: 39.3
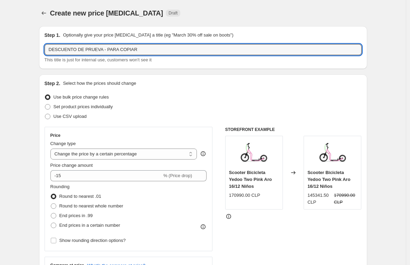
drag, startPoint x: 158, startPoint y: 49, endPoint x: 43, endPoint y: 46, distance: 114.3
click at [43, 46] on div "Step 1. Optionally give your price change job a title (eg "March 30% off sale o…" at bounding box center [203, 47] width 328 height 43
paste input "Chaleco Flotador Con Alitas 3-6 Años con Lentes de Natacion"
type input "Chaleco Flotador Con Alitas 3-6 Años con Lentes de Natacion"
drag, startPoint x: 113, startPoint y: 51, endPoint x: -2, endPoint y: 42, distance: 115.6
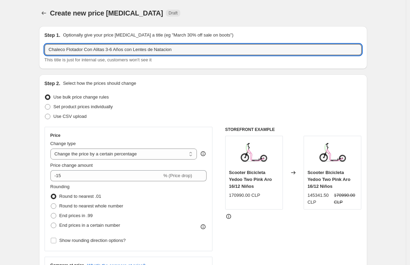
click at [0, 42] on html "Home Settings Plans Skip to content Create new price change job. This page is r…" at bounding box center [205, 132] width 410 height 265
drag, startPoint x: 146, startPoint y: 50, endPoint x: -3, endPoint y: 37, distance: 149.3
click at [0, 37] on html "Home Settings Plans Skip to content Create new price change job. This page is r…" at bounding box center [205, 132] width 410 height 265
paste input "CANCER DE MAMA - 25% OFF"
click at [126, 52] on input "DIA MUNDIAL [MEDICAL_DATA] DE MAMA - 25% OFF" at bounding box center [203, 49] width 317 height 11
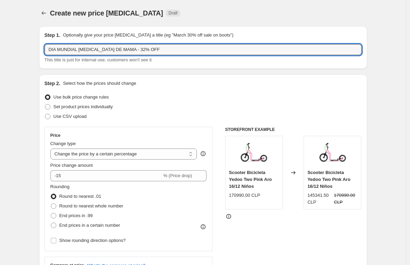
type input "DIA MUNDIAL CANCER DE MAMA - 32% OFF"
click at [227, 78] on div "Step 2. Select how the prices should change Use bulk price change rules Set pro…" at bounding box center [203, 196] width 328 height 242
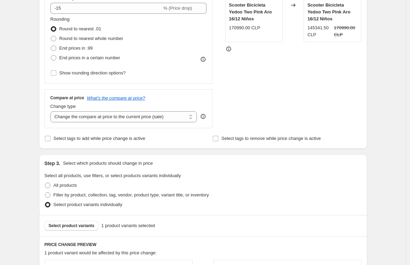
scroll to position [168, 0]
click at [78, 225] on span "Select product variants" at bounding box center [72, 226] width 46 height 6
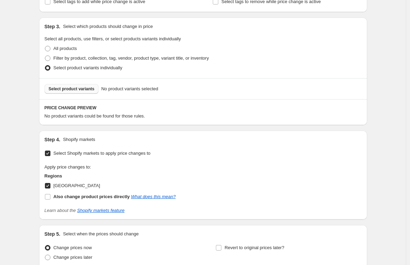
scroll to position [366, 0]
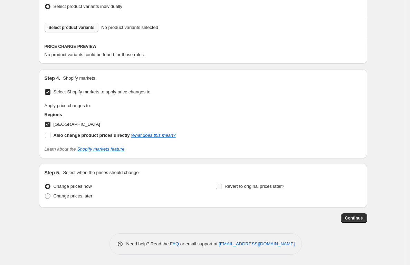
click at [237, 186] on span "Revert to original prices later?" at bounding box center [254, 186] width 60 height 5
click at [221, 186] on input "Revert to original prices later?" at bounding box center [219, 187] width 6 height 6
checkbox input "true"
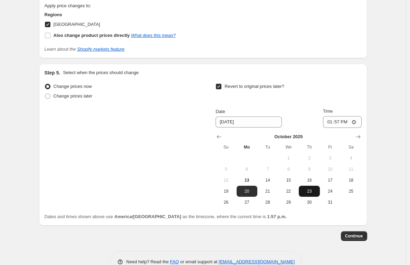
scroll to position [484, 0]
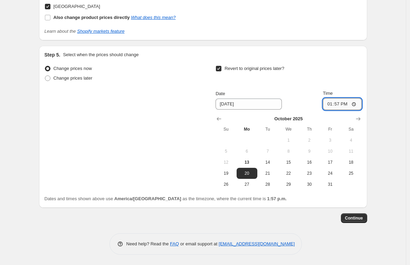
click at [339, 103] on input "13:57" at bounding box center [342, 104] width 39 height 12
type input "23:59"
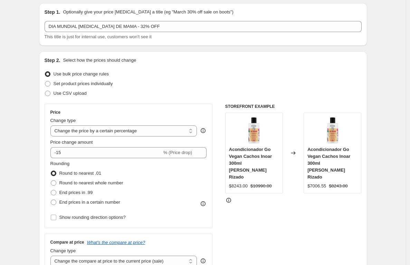
scroll to position [43, 0]
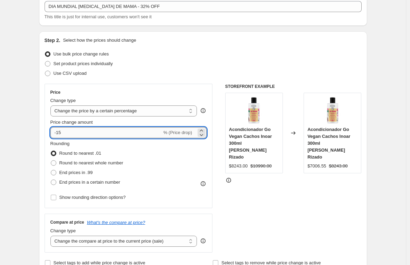
click at [100, 134] on input "-15" at bounding box center [105, 132] width 111 height 11
type input "-1"
type input "-32"
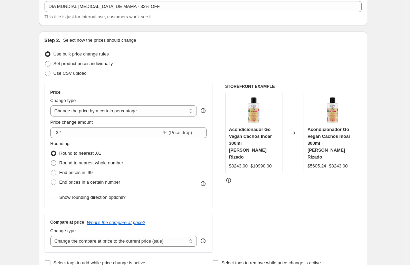
click at [270, 230] on div "STOREFRONT EXAMPLE Acondicionador Go Vegan Cachos Inoar 300ml Cabello Rizado $8…" at bounding box center [293, 168] width 136 height 169
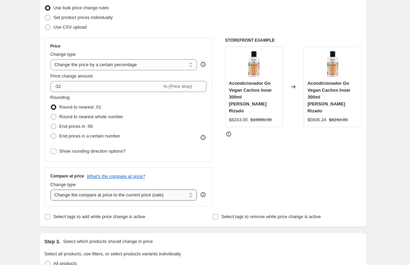
scroll to position [130, 0]
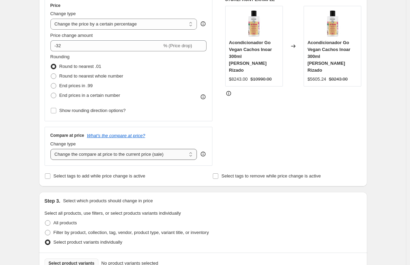
click at [158, 153] on select "Change the compare at price to the current price (sale) Change the compare at p…" at bounding box center [123, 154] width 147 height 11
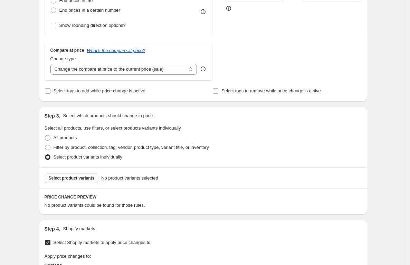
scroll to position [232, 0]
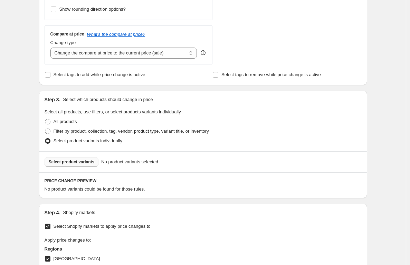
click at [80, 164] on span "Select product variants" at bounding box center [72, 162] width 46 height 6
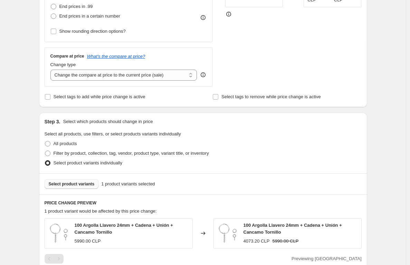
scroll to position [230, 0]
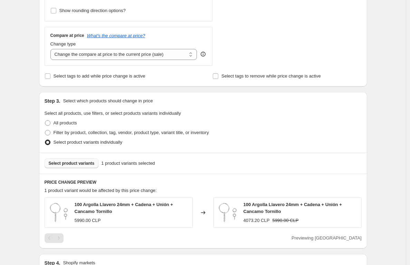
click at [87, 162] on span "Select product variants" at bounding box center [72, 164] width 46 height 6
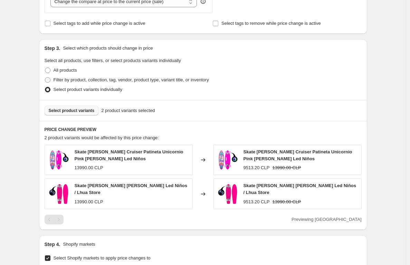
scroll to position [286, 0]
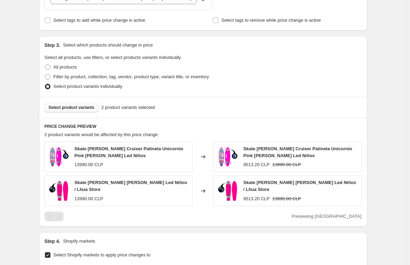
click at [75, 108] on span "Select product variants" at bounding box center [72, 108] width 46 height 6
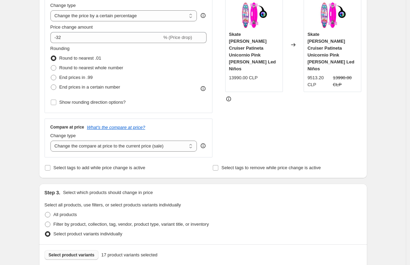
scroll to position [208, 0]
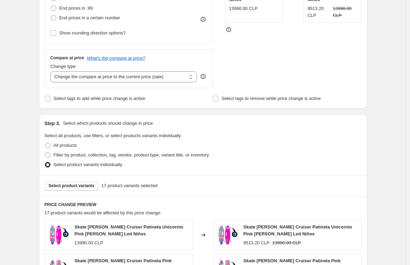
click at [95, 187] on span "Select product variants" at bounding box center [72, 186] width 46 height 6
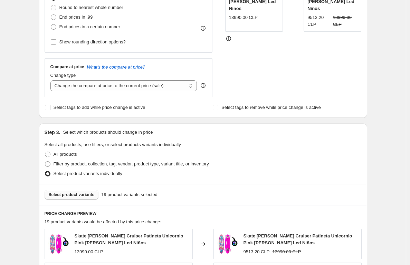
scroll to position [231, 0]
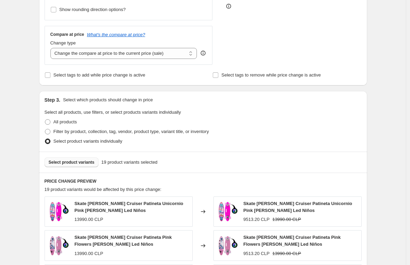
click at [82, 158] on button "Select product variants" at bounding box center [72, 163] width 54 height 10
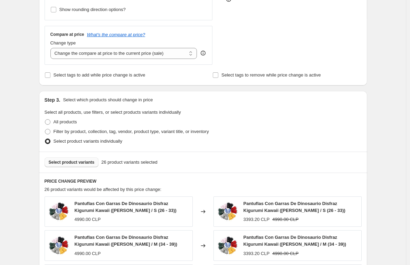
click at [85, 164] on span "Select product variants" at bounding box center [72, 163] width 46 height 6
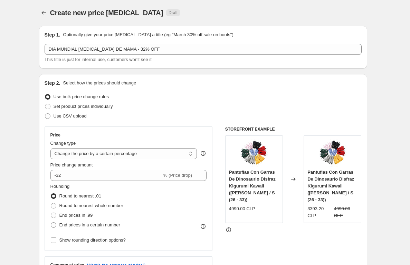
scroll to position [0, 0]
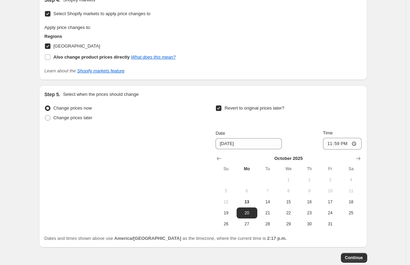
scroll to position [669, 0]
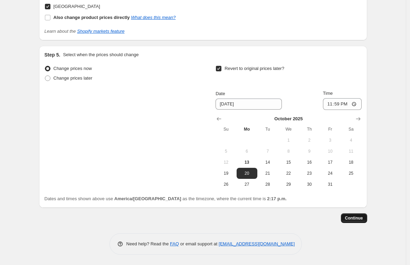
click at [359, 218] on span "Continue" at bounding box center [354, 219] width 18 height 6
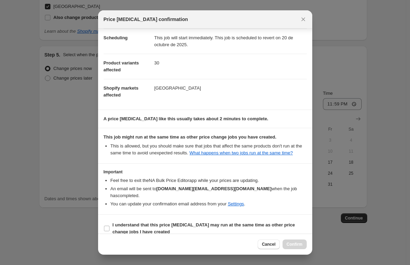
scroll to position [64, 0]
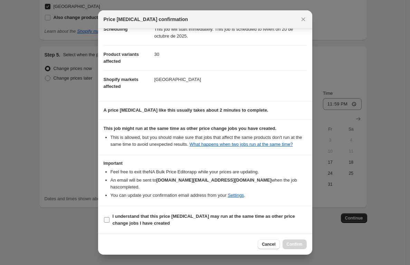
drag, startPoint x: 154, startPoint y: 215, endPoint x: 180, endPoint y: 226, distance: 28.0
click at [154, 215] on b "I understand that this price change job may run at the same time as other price…" at bounding box center [204, 220] width 182 height 12
click at [109, 217] on input "I understand that this price change job may run at the same time as other price…" at bounding box center [107, 220] width 6 height 6
checkbox input "true"
click at [298, 245] on span "Confirm" at bounding box center [294, 245] width 16 height 6
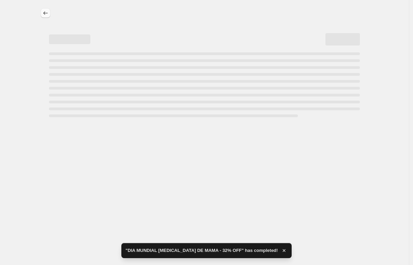
select select "percentage"
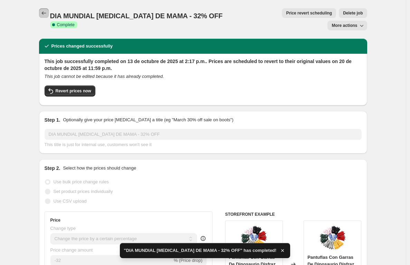
click at [43, 14] on icon "Price change jobs" at bounding box center [43, 13] width 7 height 7
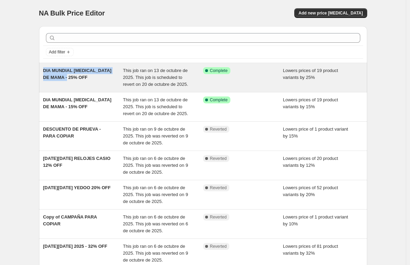
drag, startPoint x: 84, startPoint y: 77, endPoint x: 44, endPoint y: 70, distance: 40.6
click at [44, 70] on div "DIA MUNDIAL [MEDICAL_DATA] DE MAMA - 25% OFF This job ran on 13 de octubre de 2…" at bounding box center [203, 77] width 328 height 29
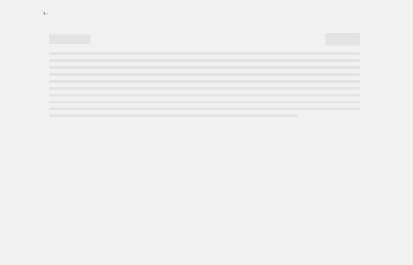
select select "percentage"
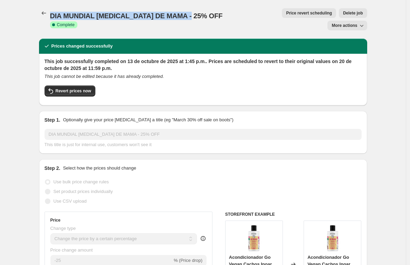
drag, startPoint x: 193, startPoint y: 13, endPoint x: 52, endPoint y: 14, distance: 141.2
click at [52, 14] on span "DIA MUNDIAL [MEDICAL_DATA] DE MAMA - 25% OFF" at bounding box center [136, 16] width 173 height 8
copy span "DIA MUNDIAL [MEDICAL_DATA] DE MAMA - 25% OFF"
